Goal: Task Accomplishment & Management: Complete application form

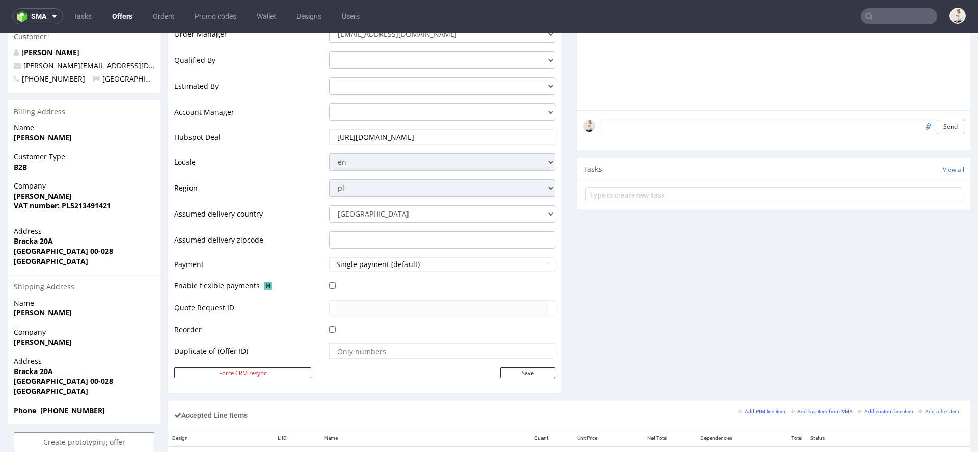
scroll to position [233, 0]
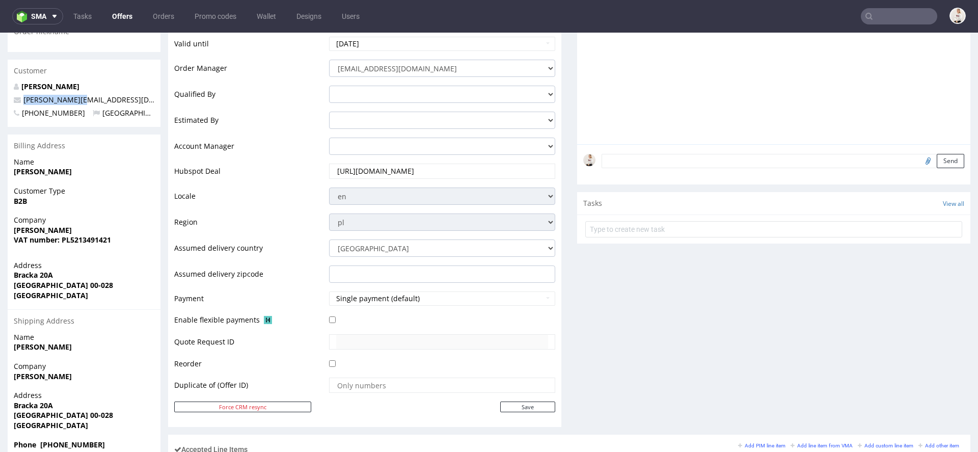
drag, startPoint x: 91, startPoint y: 102, endPoint x: 23, endPoint y: 98, distance: 67.9
click at [23, 98] on p "anna@manifiq.pl" at bounding box center [84, 100] width 141 height 10
copy span "anna@manifiq.pl"
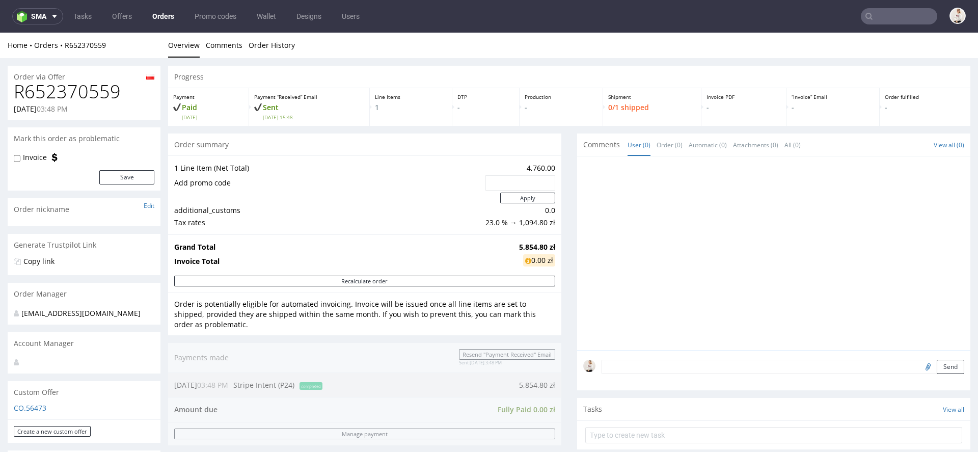
click at [53, 90] on h1 "R652370559" at bounding box center [84, 91] width 141 height 20
copy h1 "R652370559"
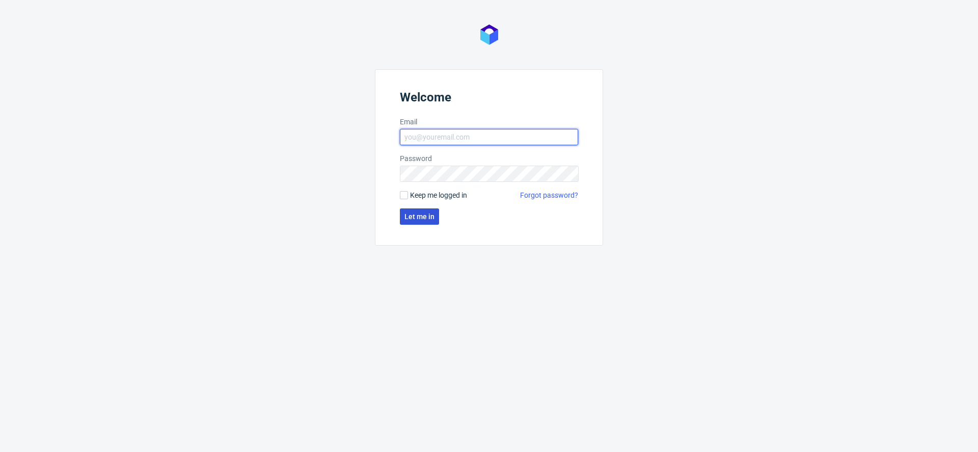
type input "[EMAIL_ADDRESS][DOMAIN_NAME]"
click at [426, 218] on span "Let me in" at bounding box center [419, 216] width 30 height 7
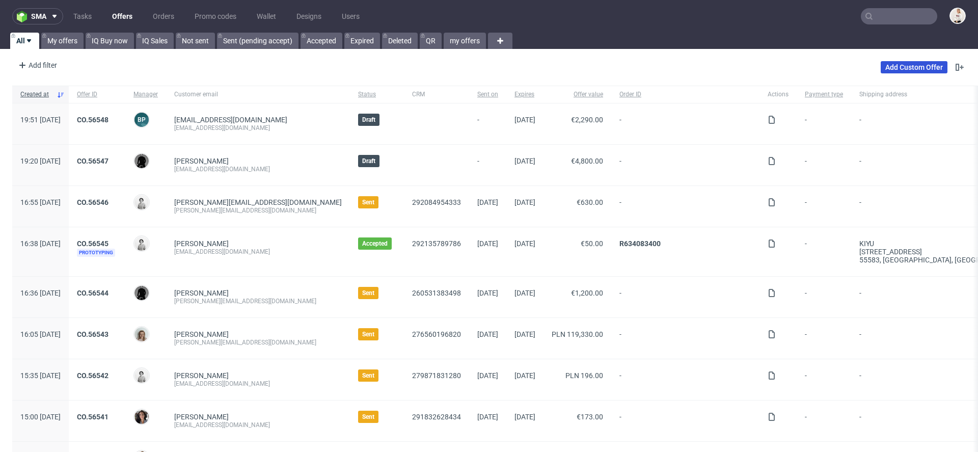
click at [910, 64] on link "Add Custom Offer" at bounding box center [914, 67] width 67 height 12
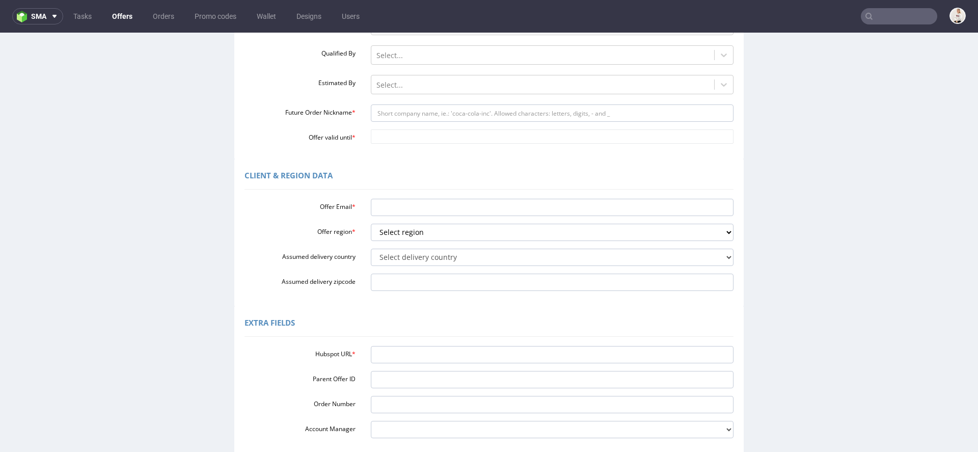
scroll to position [236, 0]
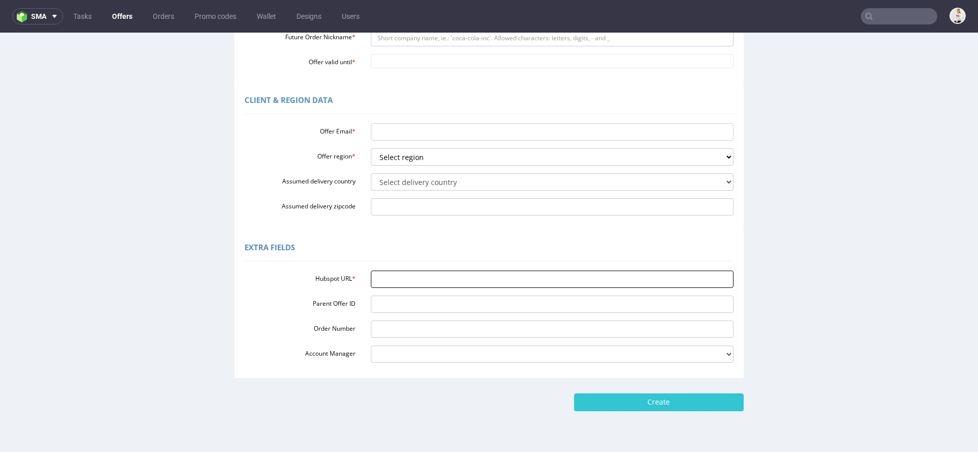
click at [402, 277] on input "Hubspot URL *" at bounding box center [552, 278] width 363 height 17
paste input "https://app-eu1.hubspot.com/contacts/25600958/record/0-3/287024587980"
type input "https://app-eu1.hubspot.com/contacts/25600958/record/0-3/287024587980"
click at [397, 240] on div "Extra Fields" at bounding box center [488, 249] width 489 height 24
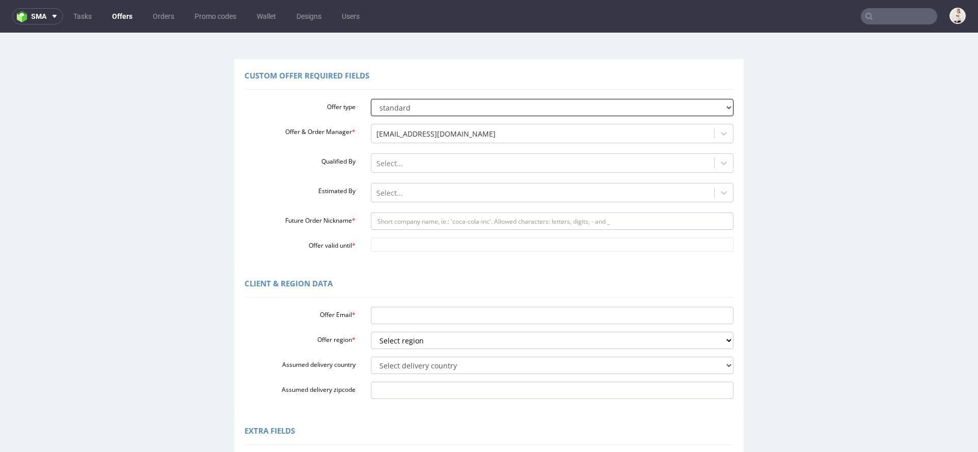
scroll to position [25, 0]
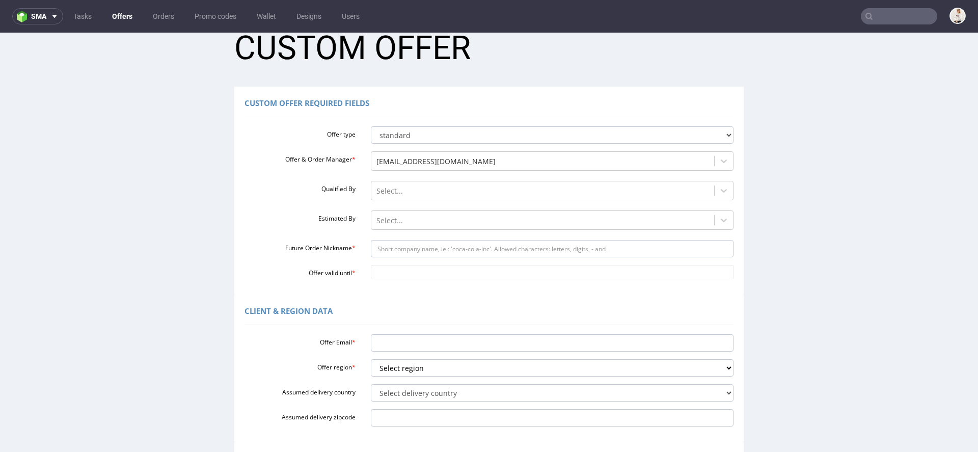
click at [421, 260] on div "Offer type standard prototyping sampling Offer & Order Manager * mari.fok@packh…" at bounding box center [488, 200] width 489 height 157
click at [410, 247] on input "Future Order Nickname *" at bounding box center [552, 248] width 363 height 17
paste input "nadiacardilloandopenco"
type input "nadiacardilloandopenco"
click at [409, 275] on input "Offer valid until *" at bounding box center [552, 272] width 363 height 14
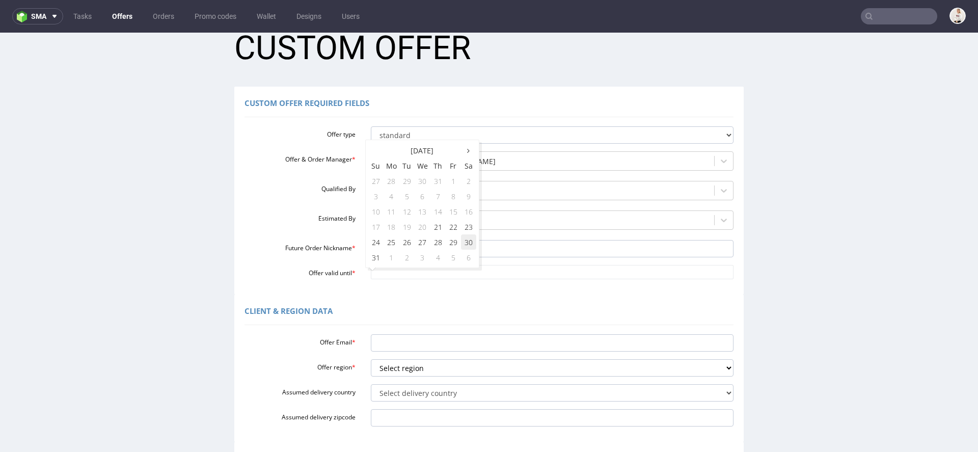
click at [465, 239] on td "30" at bounding box center [468, 241] width 15 height 15
type input "2025-08-30"
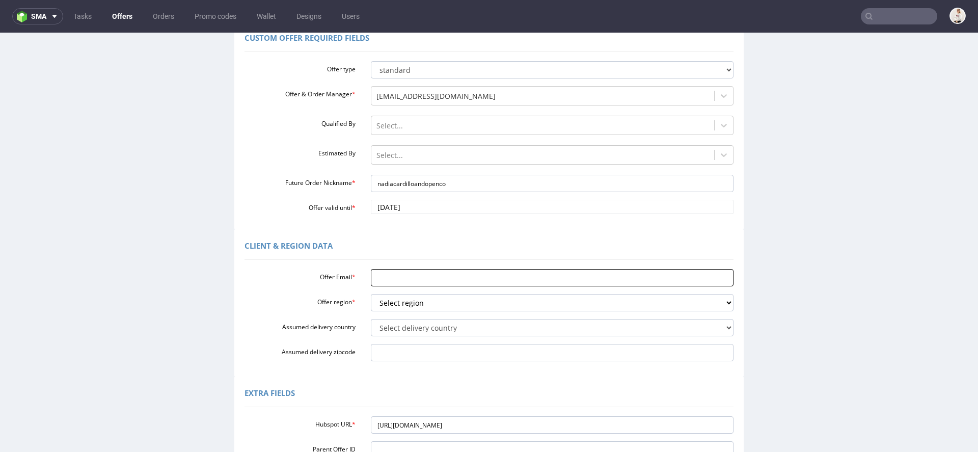
click at [420, 269] on input "Offer Email *" at bounding box center [552, 277] width 363 height 17
paste input "nadia.cardillo@andopen.co"
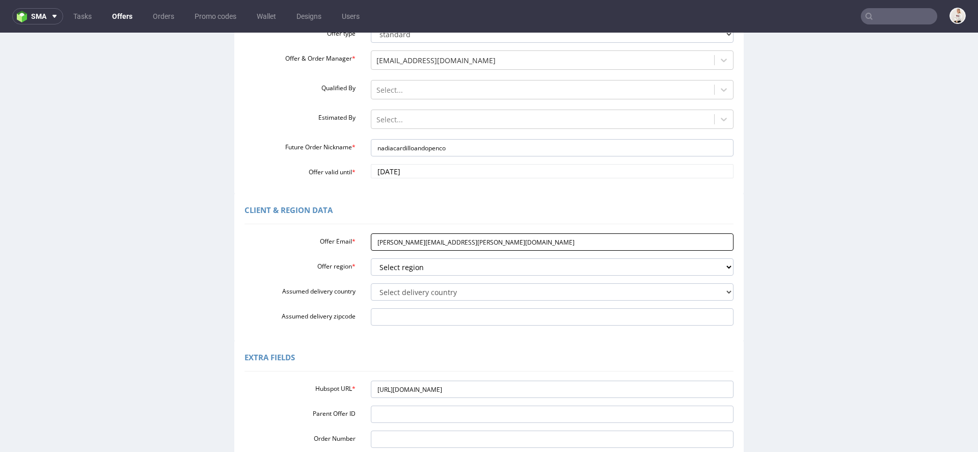
scroll to position [129, 0]
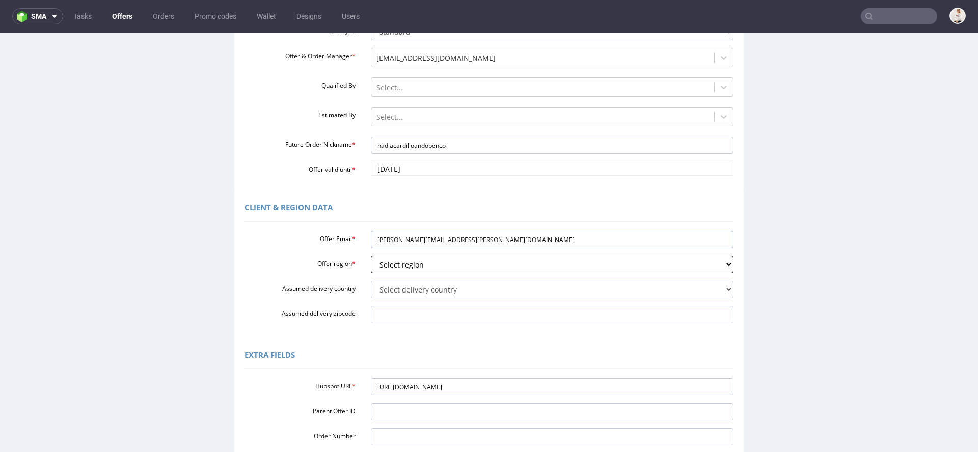
type input "nadia.cardillo@andopen.co"
click at [417, 268] on select "Select region eu gb de pl fr it es" at bounding box center [552, 264] width 363 height 17
select select "eu"
click at [371, 256] on select "Select region eu gb de pl fr it es" at bounding box center [552, 264] width 363 height 17
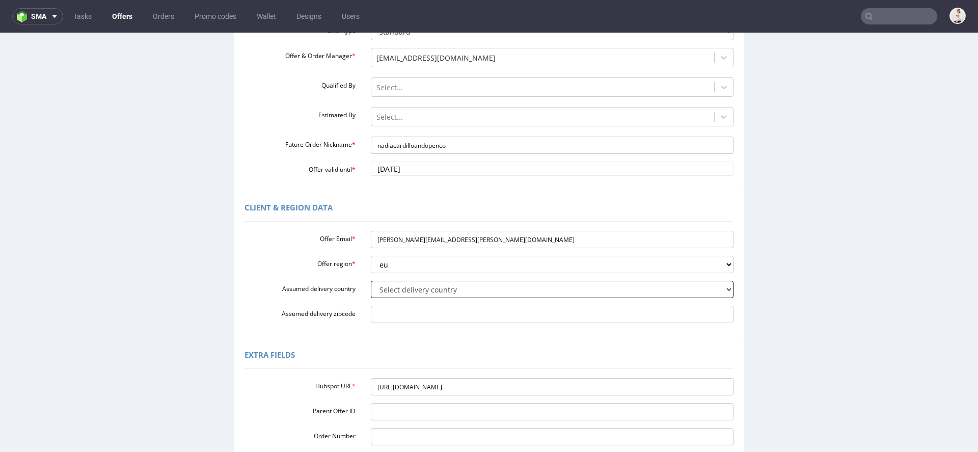
click at [403, 290] on select "Select delivery country Andorra Afghanistan Anguilla Albania Armenia Antarctica…" at bounding box center [552, 289] width 363 height 17
select select "102"
click at [371, 281] on select "Select delivery country Andorra Afghanistan Anguilla Albania Armenia Antarctica…" at bounding box center [552, 289] width 363 height 17
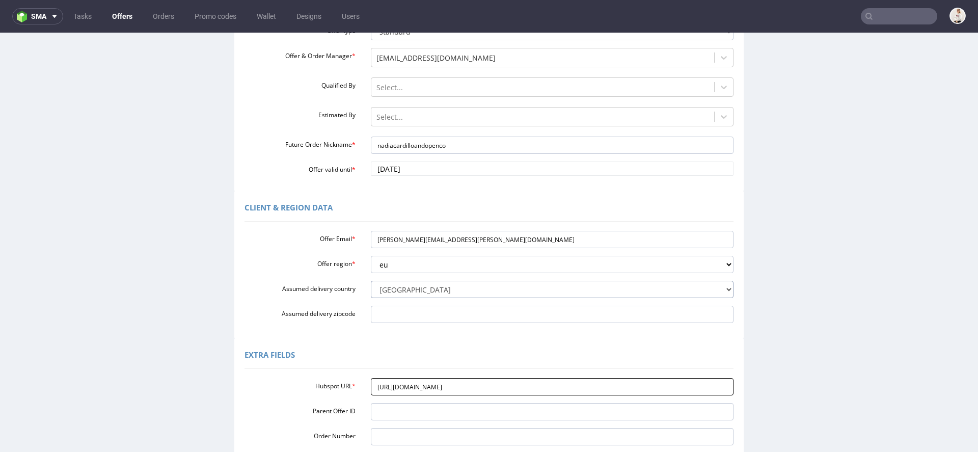
scroll to position [261, 0]
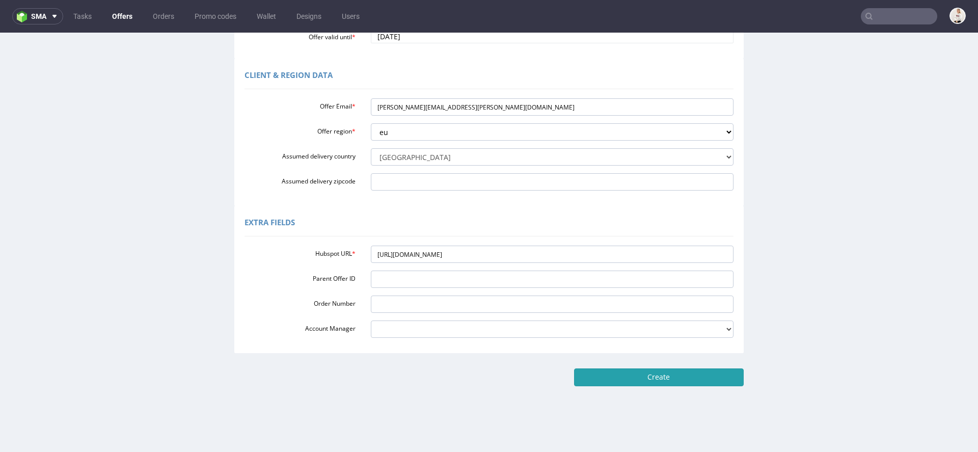
click at [661, 376] on input "Create" at bounding box center [659, 376] width 170 height 17
type input "Please wait..."
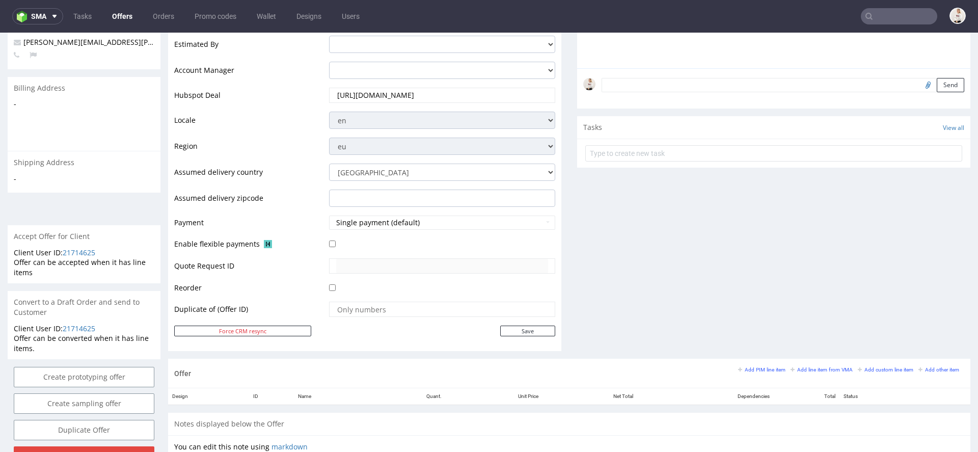
scroll to position [487, 0]
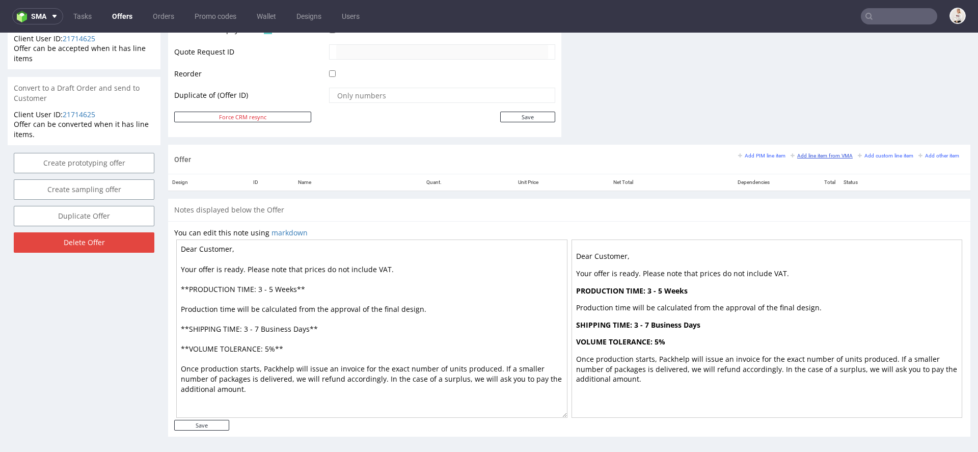
click at [822, 154] on small "Add line item from VMA" at bounding box center [821, 156] width 62 height 6
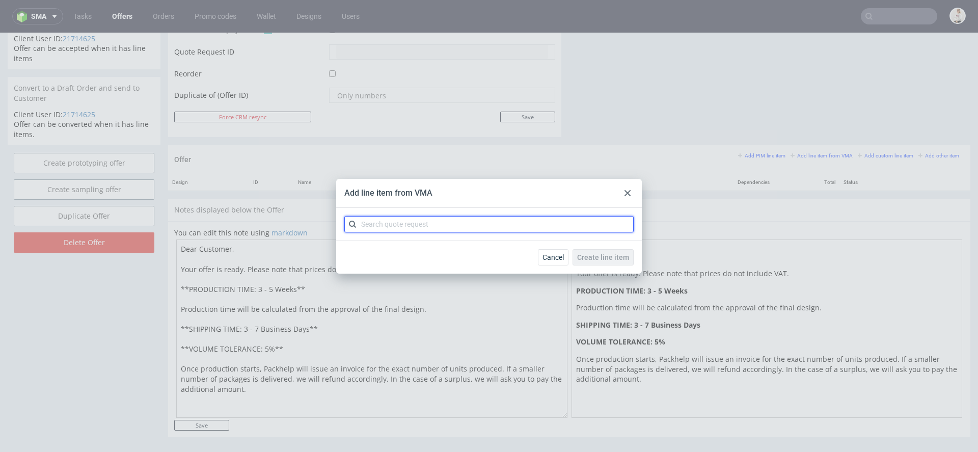
click at [501, 228] on input "text" at bounding box center [488, 224] width 289 height 16
paste input "CBBP"
type input "CBBP"
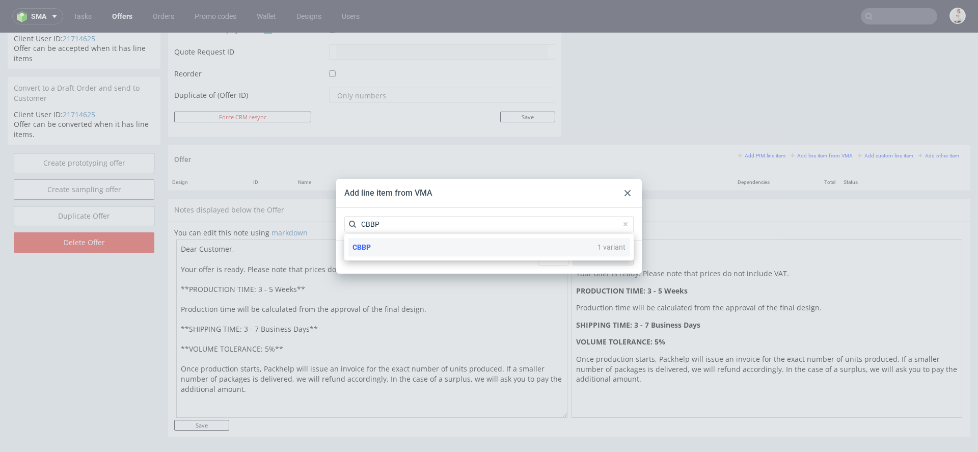
click at [474, 245] on div "CBBP 1 variant" at bounding box center [488, 247] width 281 height 18
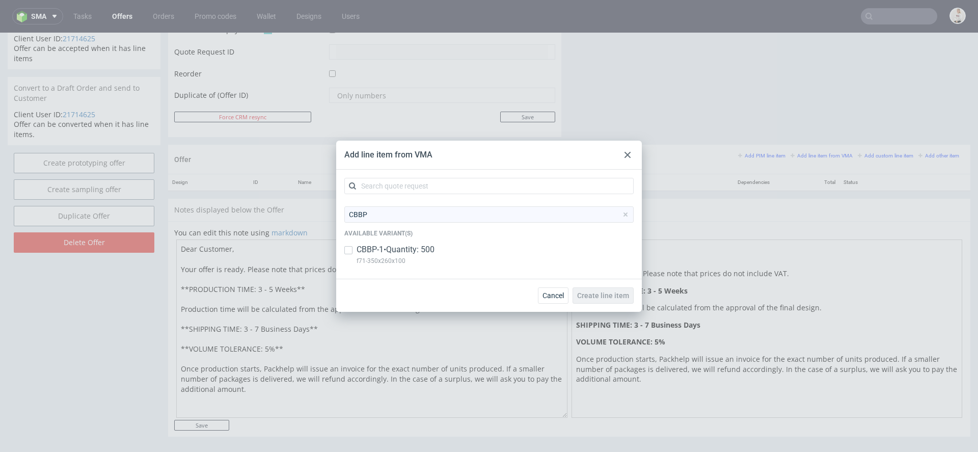
click at [474, 245] on div "CBBP-1 • Quantity: 500 f71-350x260x100" at bounding box center [488, 257] width 289 height 26
checkbox input "true"
click at [611, 295] on span "Create line item" at bounding box center [603, 295] width 52 height 7
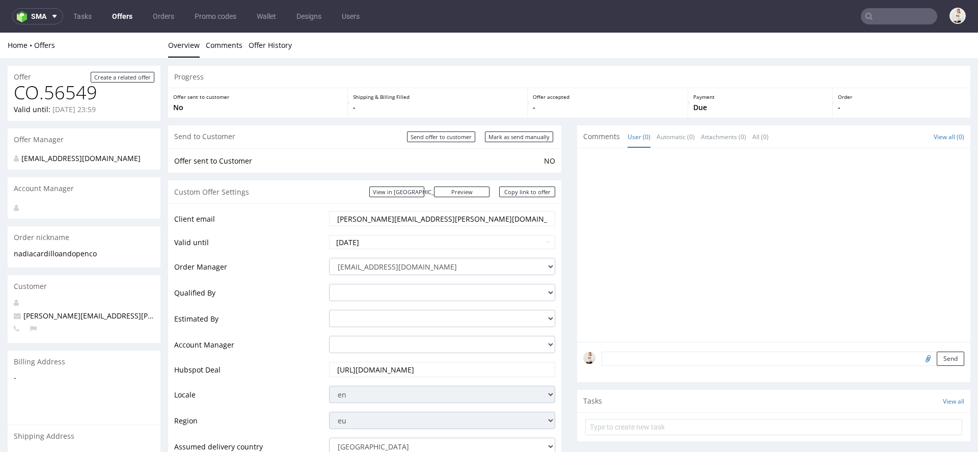
scroll to position [531, 0]
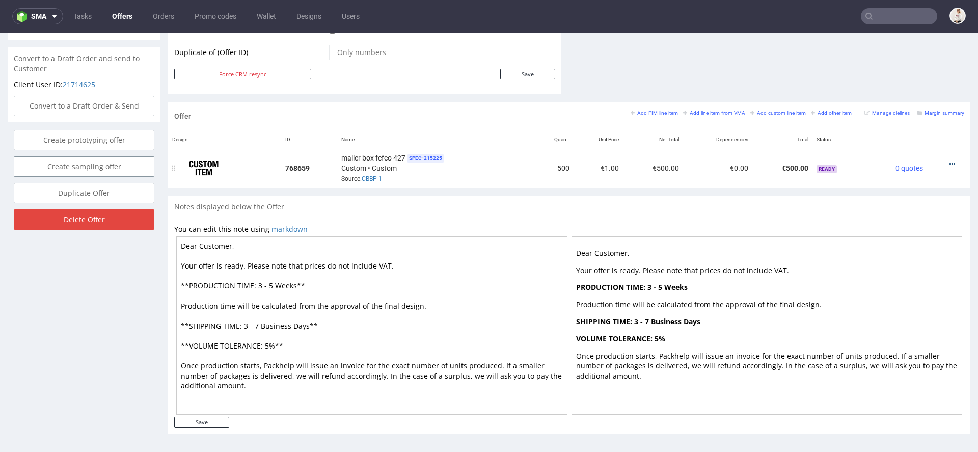
click at [949, 160] on link at bounding box center [952, 164] width 6 height 8
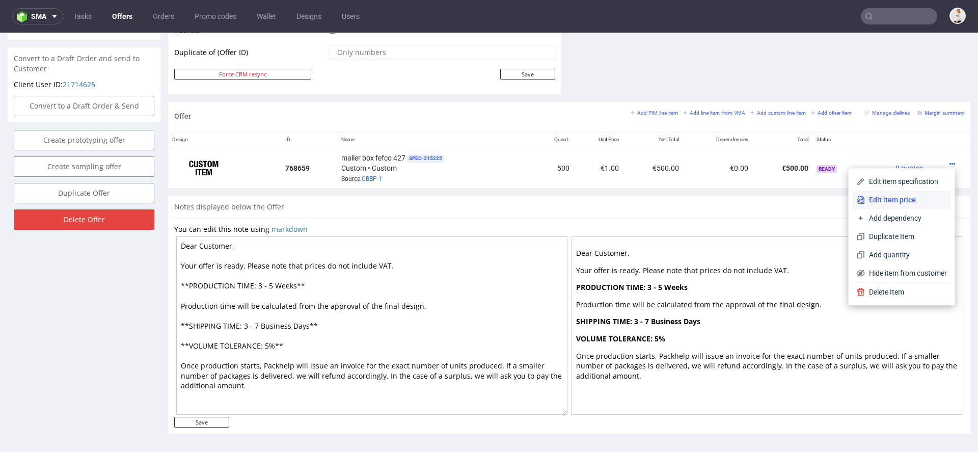
click at [909, 197] on span "Edit item price" at bounding box center [906, 200] width 82 height 10
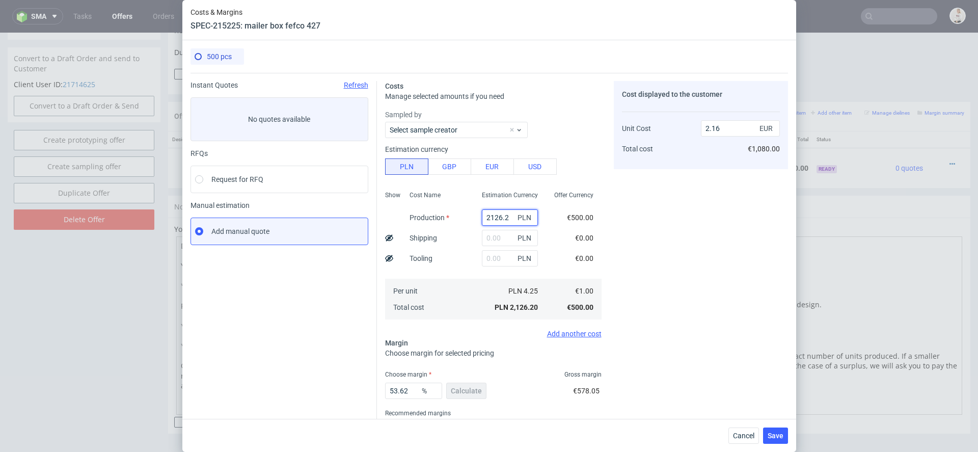
click at [486, 215] on input "2126.2" at bounding box center [510, 217] width 56 height 16
paste input "7250.00"
type input "7250"
click at [569, 232] on div "€0.00" at bounding box center [584, 238] width 35 height 20
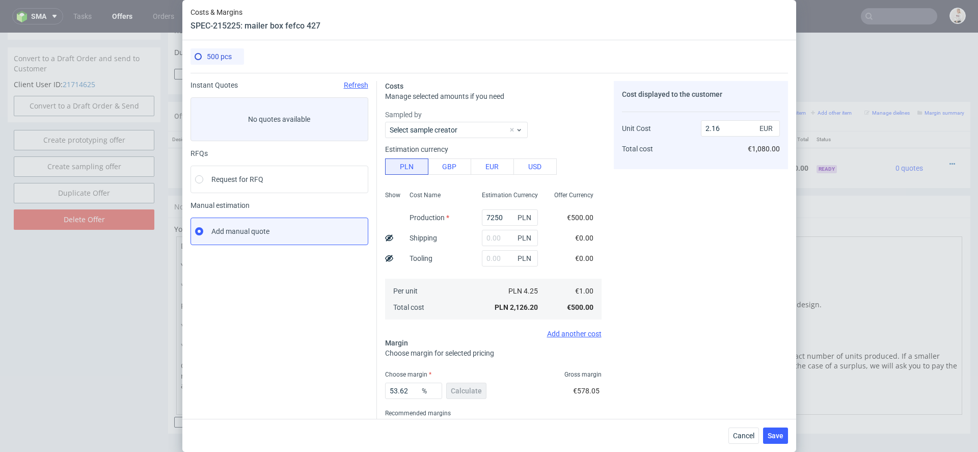
type input "7.35"
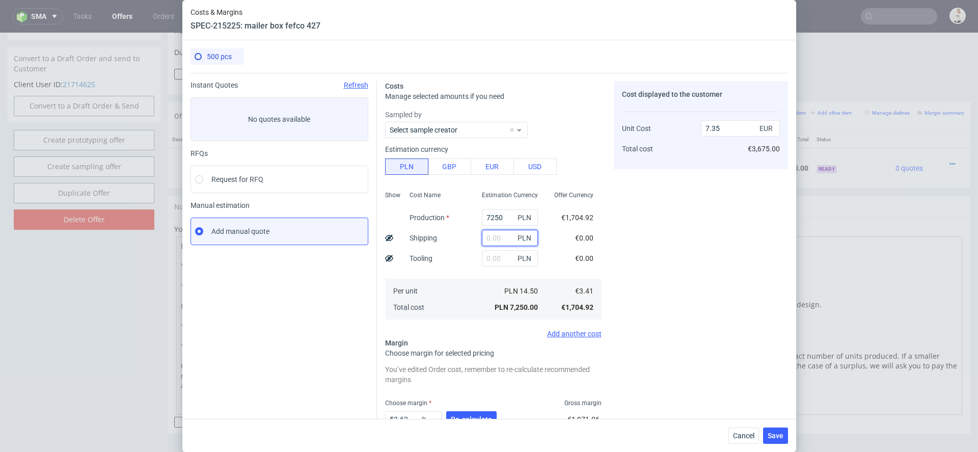
click at [500, 239] on input "text" at bounding box center [510, 238] width 56 height 16
type input "1300"
type input "8.67"
type input "1300"
click at [674, 282] on div "Cost displayed to the customer Unit Cost Total cost 8.67 EUR €4,335.00" at bounding box center [701, 281] width 174 height 401
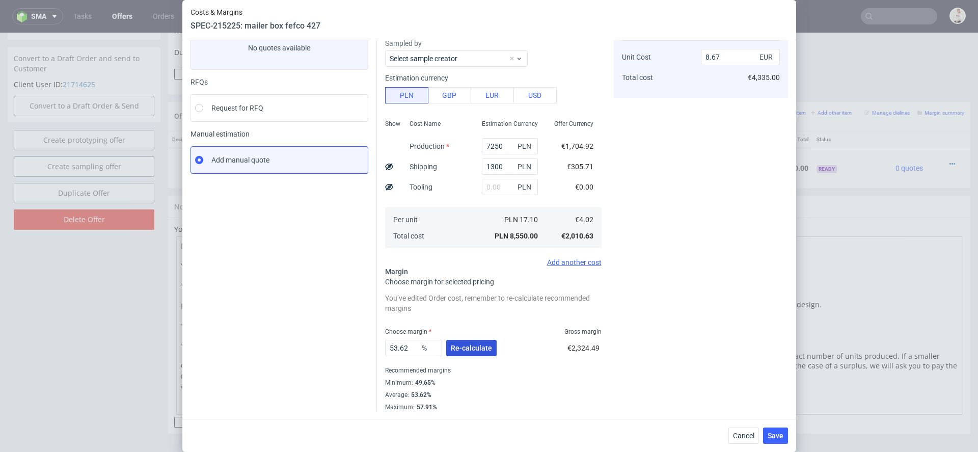
click at [468, 354] on button "Re-calculate" at bounding box center [471, 348] width 50 height 16
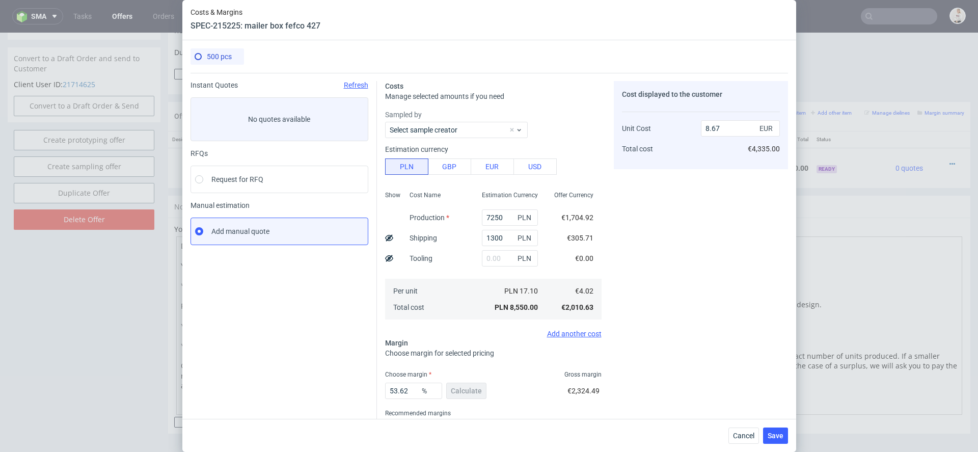
scroll to position [43, 0]
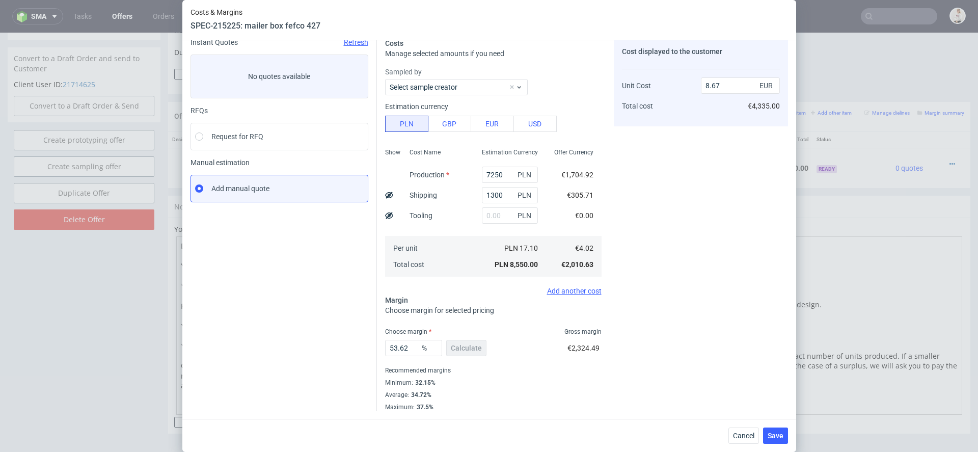
click at [731, 371] on div "Cost displayed to the customer Unit Cost Total cost 8.67 EUR €4,335.00" at bounding box center [701, 224] width 174 height 373
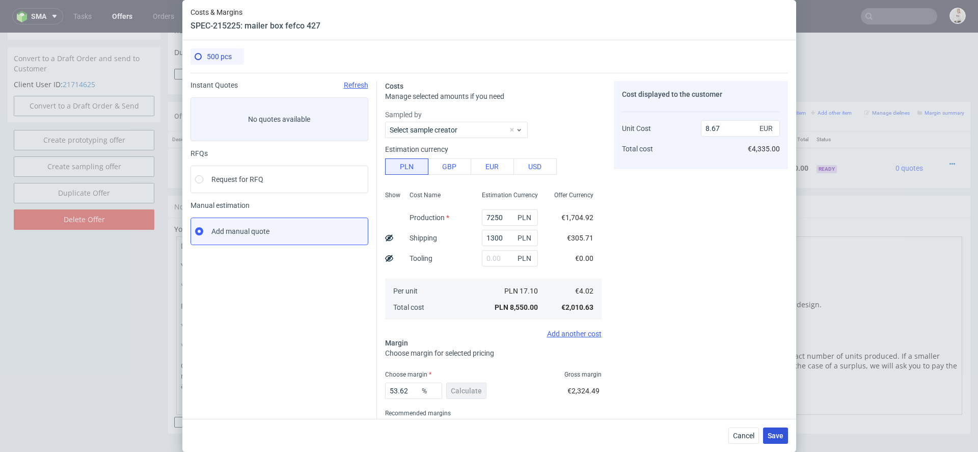
click at [779, 436] on span "Save" at bounding box center [775, 435] width 16 height 7
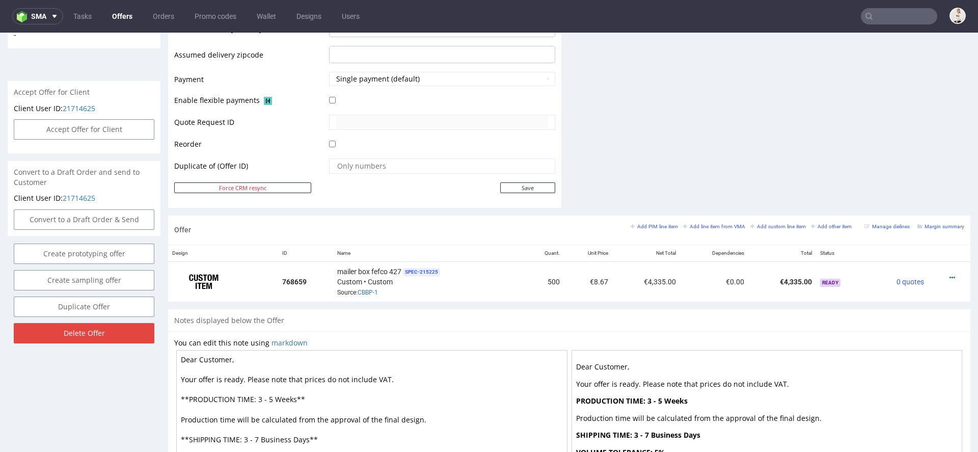
scroll to position [531, 0]
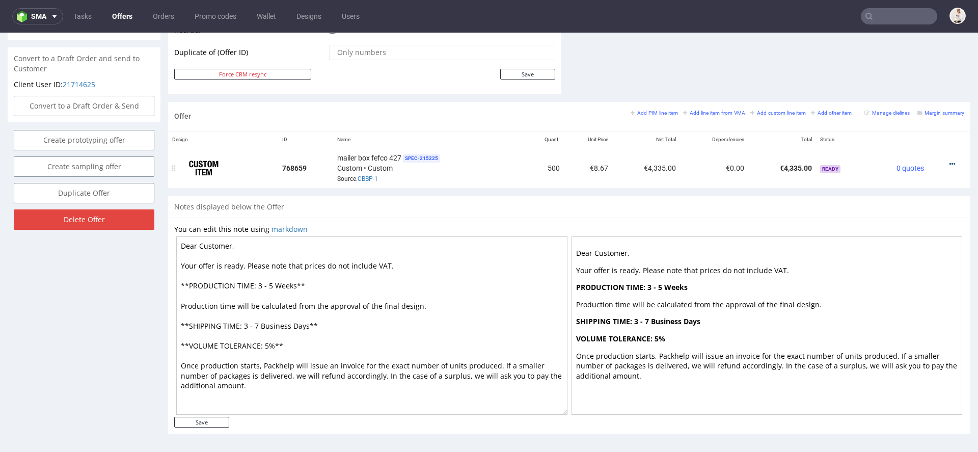
click at [949, 160] on icon at bounding box center [952, 163] width 6 height 7
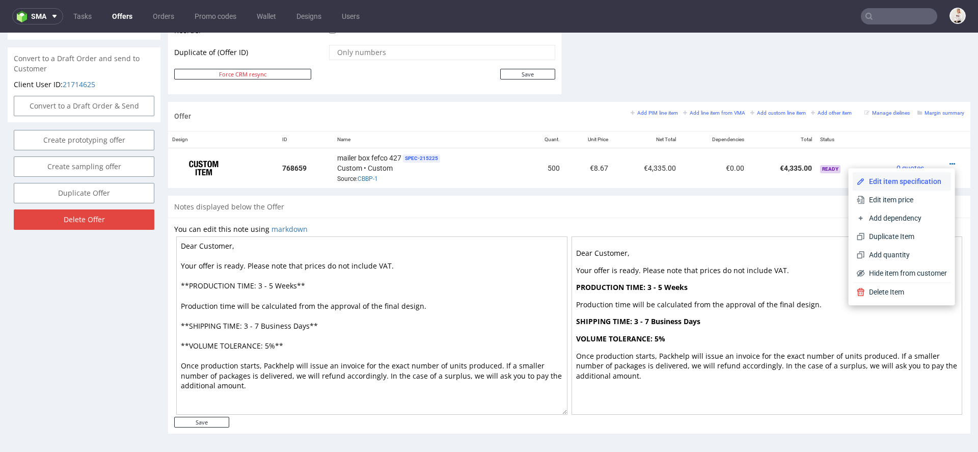
click at [896, 180] on span "Edit item specification" at bounding box center [906, 181] width 82 height 10
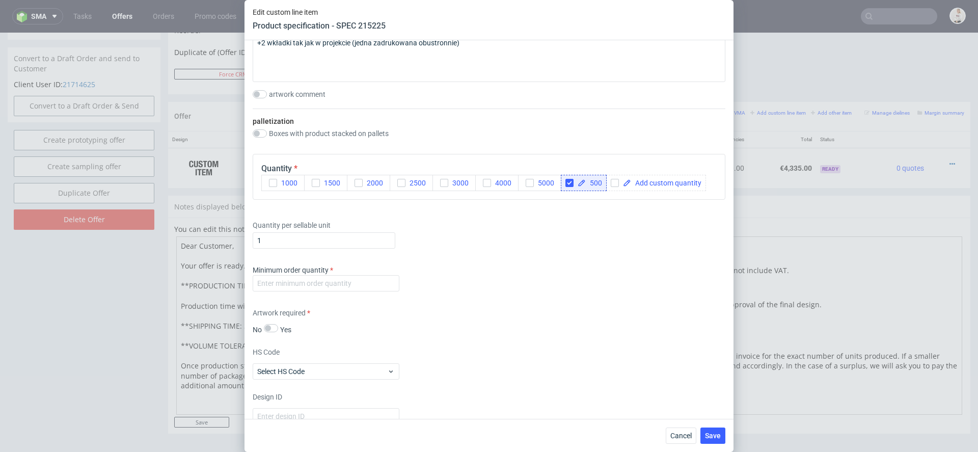
scroll to position [1696, 0]
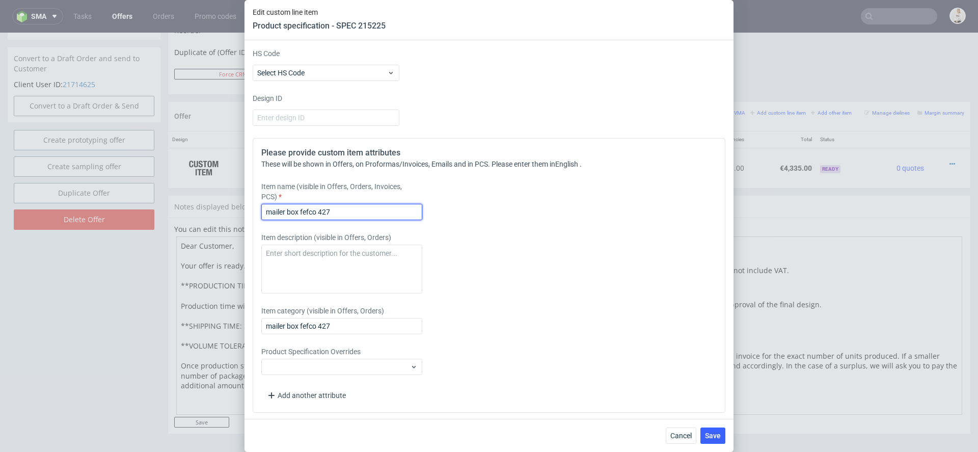
drag, startPoint x: 347, startPoint y: 207, endPoint x: 141, endPoint y: 190, distance: 206.5
click at [141, 190] on div "Edit custom line item Product specification - SPEC 215225 Supplier Marex Techni…" at bounding box center [489, 226] width 978 height 452
type input "Full project mailer box"
click at [620, 297] on div "Please provide custom item attributes These will be shown in Offers, on Proform…" at bounding box center [489, 275] width 473 height 275
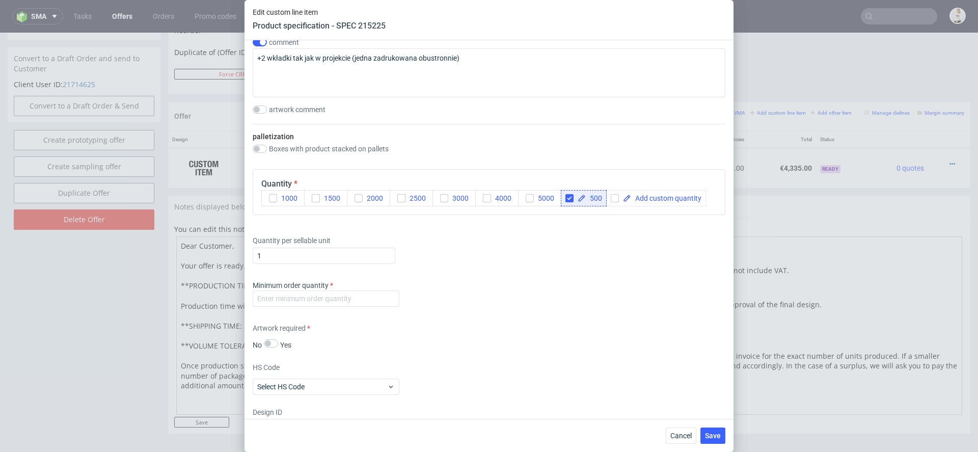
scroll to position [1346, 0]
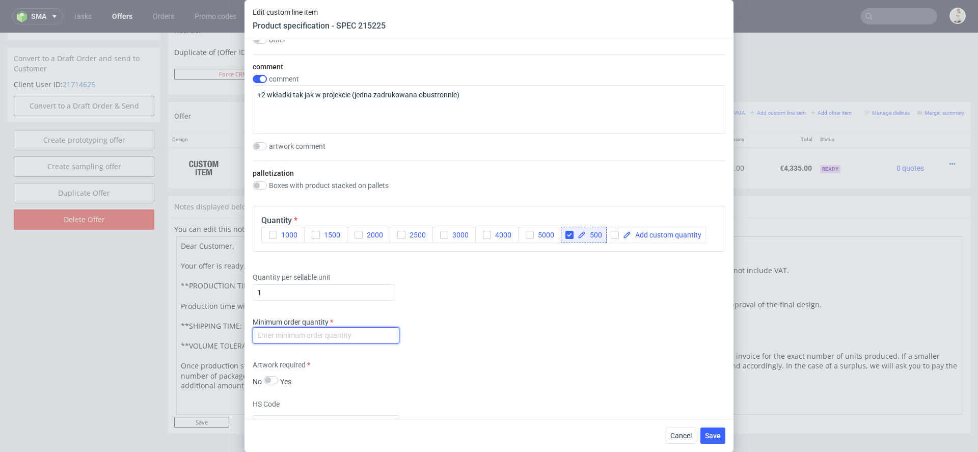
click at [359, 341] on input "number" at bounding box center [326, 335] width 147 height 16
type input "1"
click at [590, 381] on div "Artwork required No Yes" at bounding box center [489, 373] width 473 height 27
click at [715, 437] on span "Save" at bounding box center [713, 435] width 16 height 7
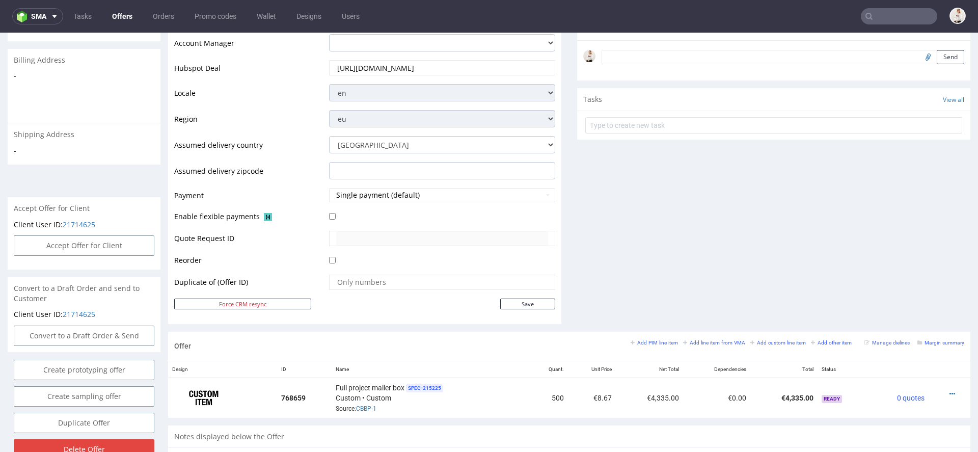
scroll to position [0, 0]
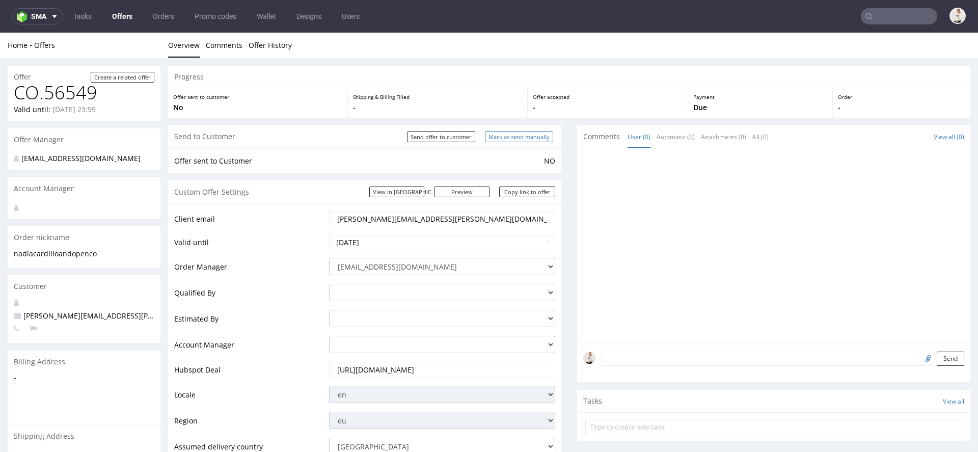
click at [539, 137] on input "Mark as send manually" at bounding box center [519, 136] width 68 height 11
type input "In progress..."
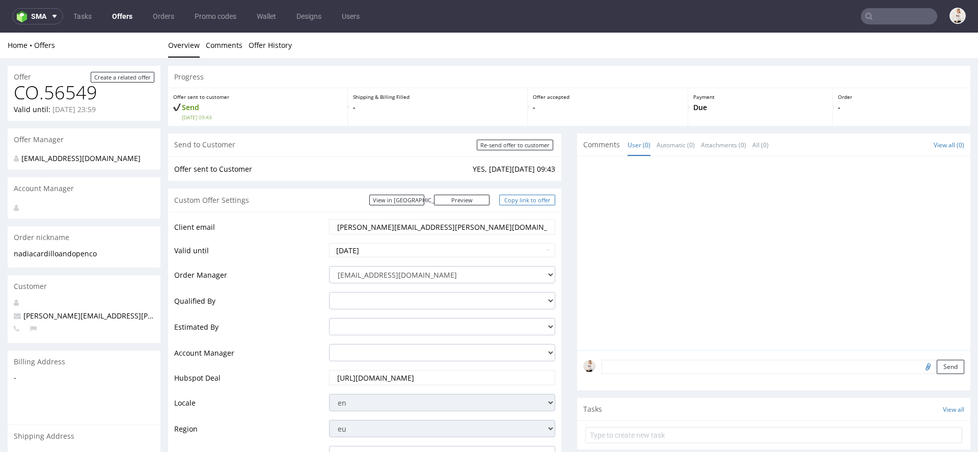
click at [546, 200] on link "Copy link to offer" at bounding box center [527, 200] width 56 height 11
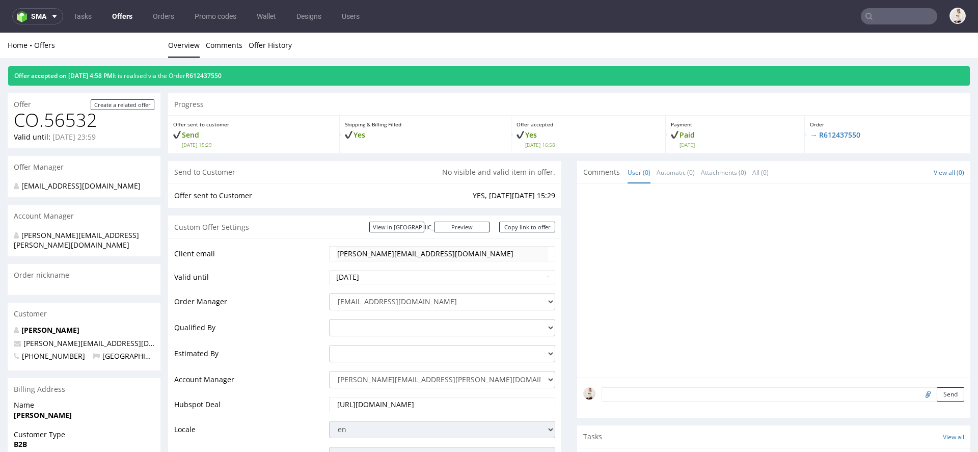
scroll to position [7, 0]
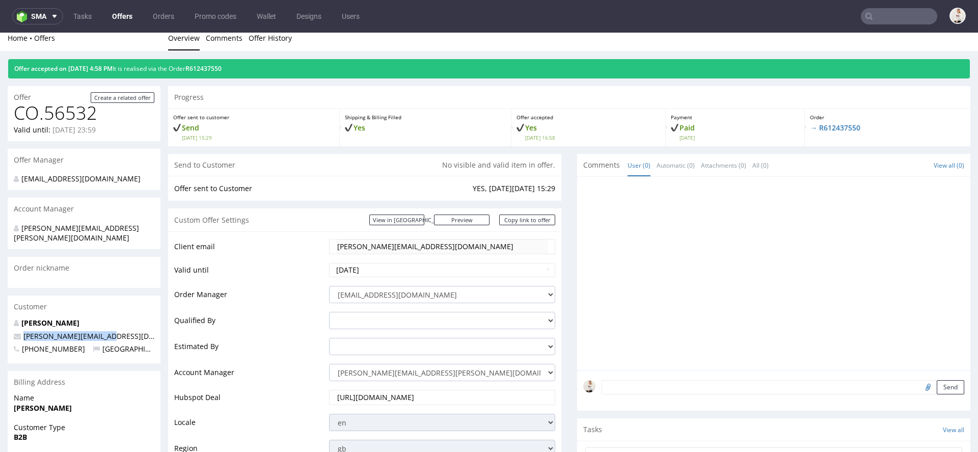
drag, startPoint x: 115, startPoint y: 325, endPoint x: 21, endPoint y: 327, distance: 93.7
click at [21, 331] on p "[PERSON_NAME][EMAIL_ADDRESS][DOMAIN_NAME]" at bounding box center [84, 336] width 141 height 10
copy span "[PERSON_NAME][EMAIL_ADDRESS][DOMAIN_NAME]"
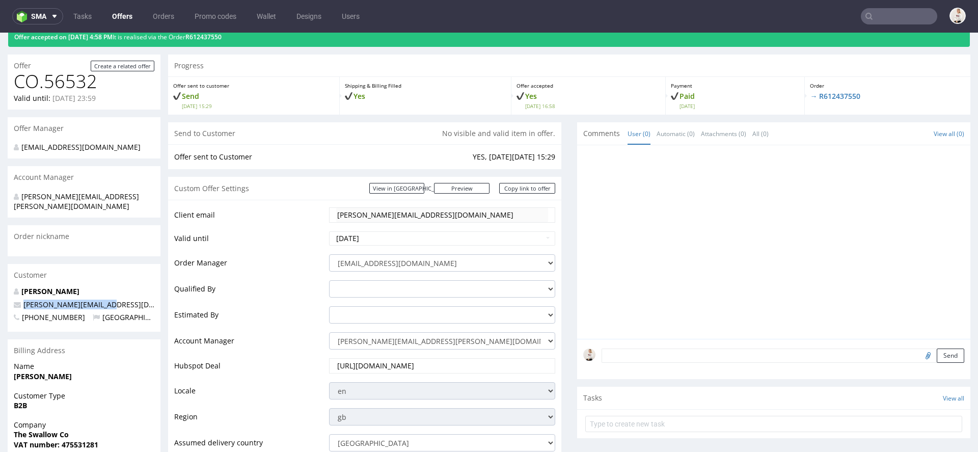
scroll to position [41, 0]
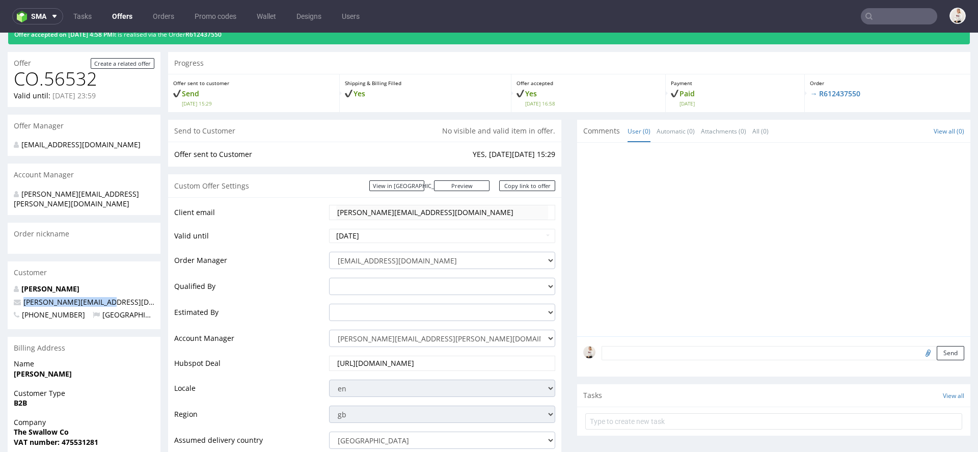
copy span "[PERSON_NAME][EMAIL_ADDRESS][DOMAIN_NAME]"
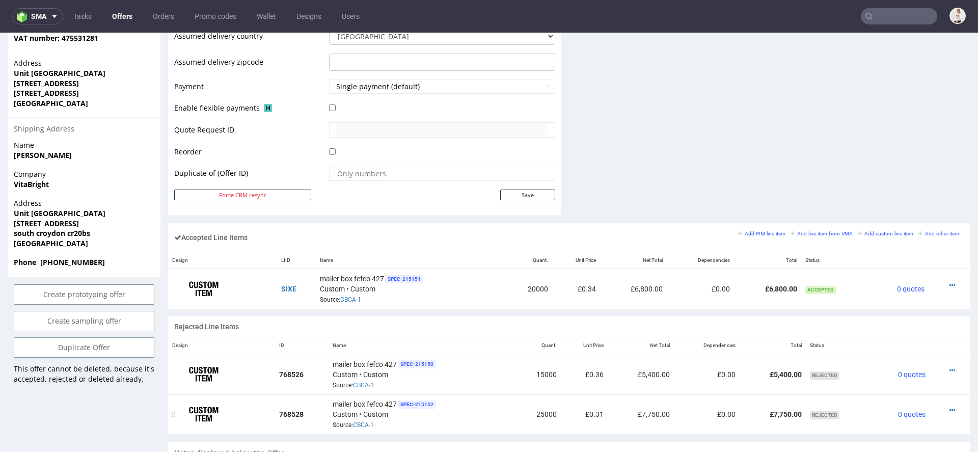
scroll to position [447, 0]
click at [949, 282] on icon at bounding box center [952, 283] width 6 height 7
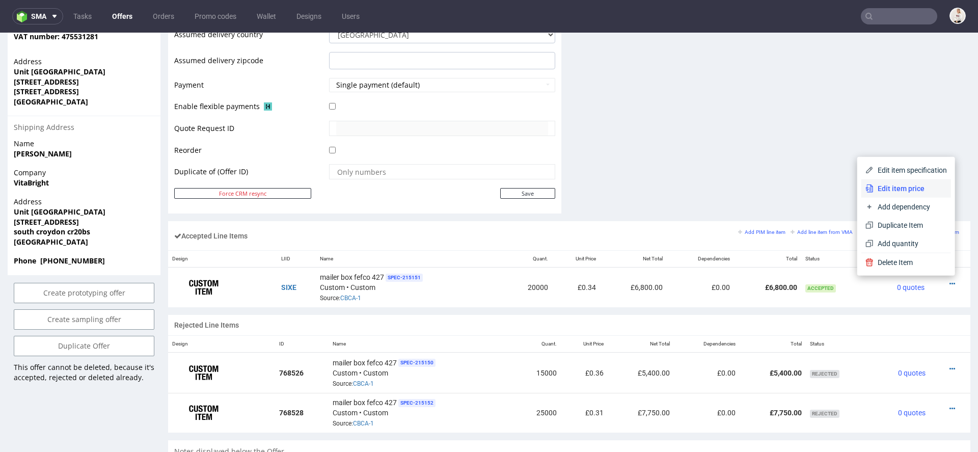
click at [924, 191] on span "Edit item price" at bounding box center [909, 188] width 73 height 10
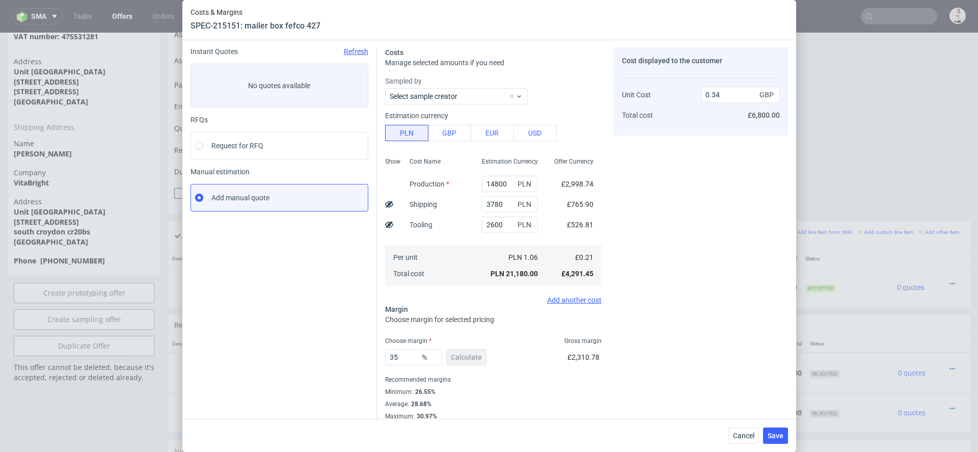
scroll to position [43, 0]
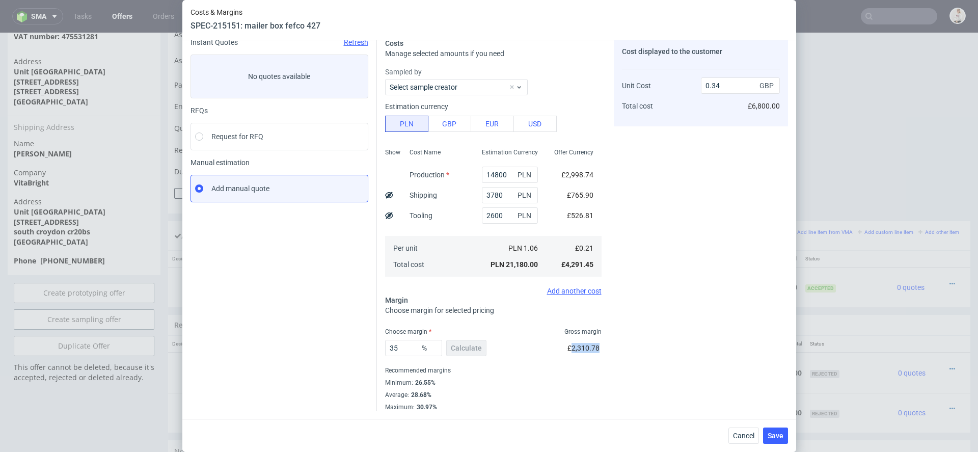
drag, startPoint x: 599, startPoint y: 348, endPoint x: 571, endPoint y: 349, distance: 27.5
click at [571, 349] on span "£2,310.78" at bounding box center [583, 348] width 32 height 8
click at [745, 425] on div "Cancel Save" at bounding box center [489, 435] width 614 height 33
click at [745, 429] on button "Cancel" at bounding box center [743, 435] width 31 height 16
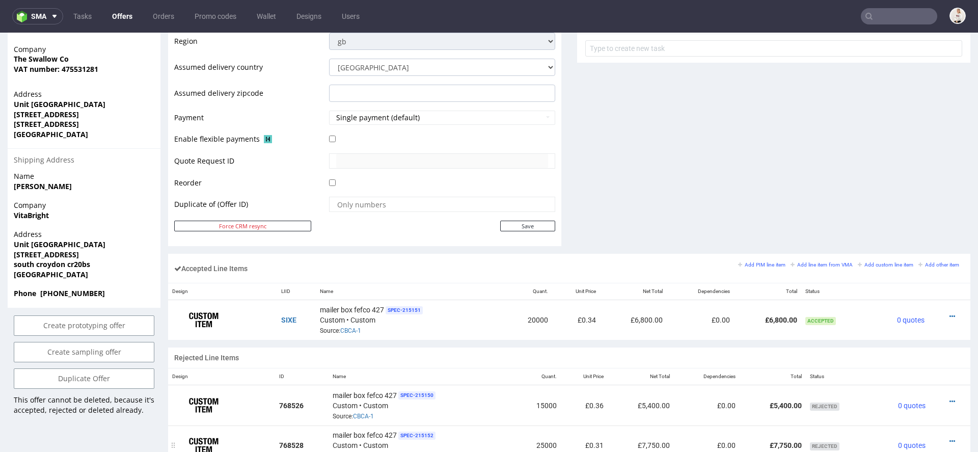
scroll to position [516, 0]
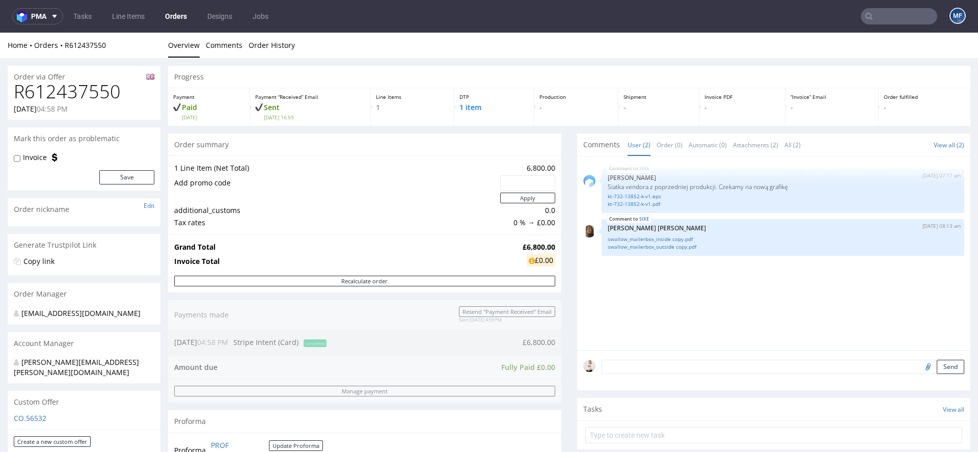
click at [88, 96] on h1 "R612437550" at bounding box center [84, 91] width 141 height 20
copy h1 "R612437550"
